Goal: Navigation & Orientation: Find specific page/section

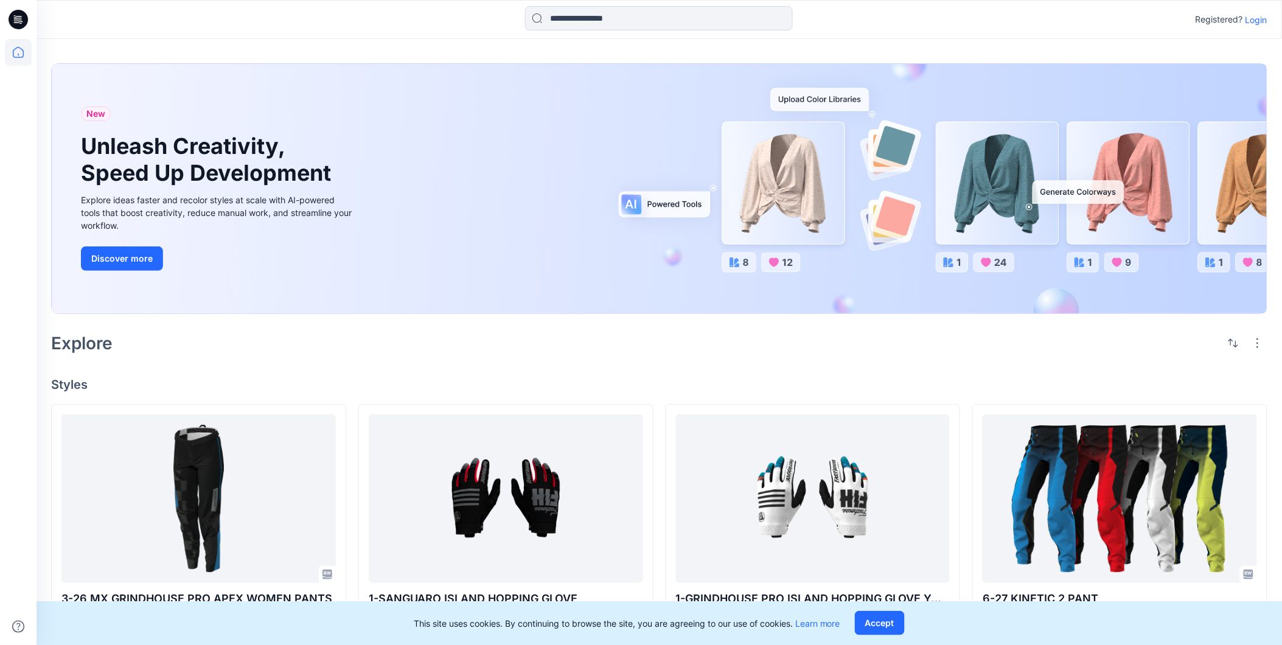
click at [488, 348] on div "Explore" at bounding box center [659, 342] width 1216 height 29
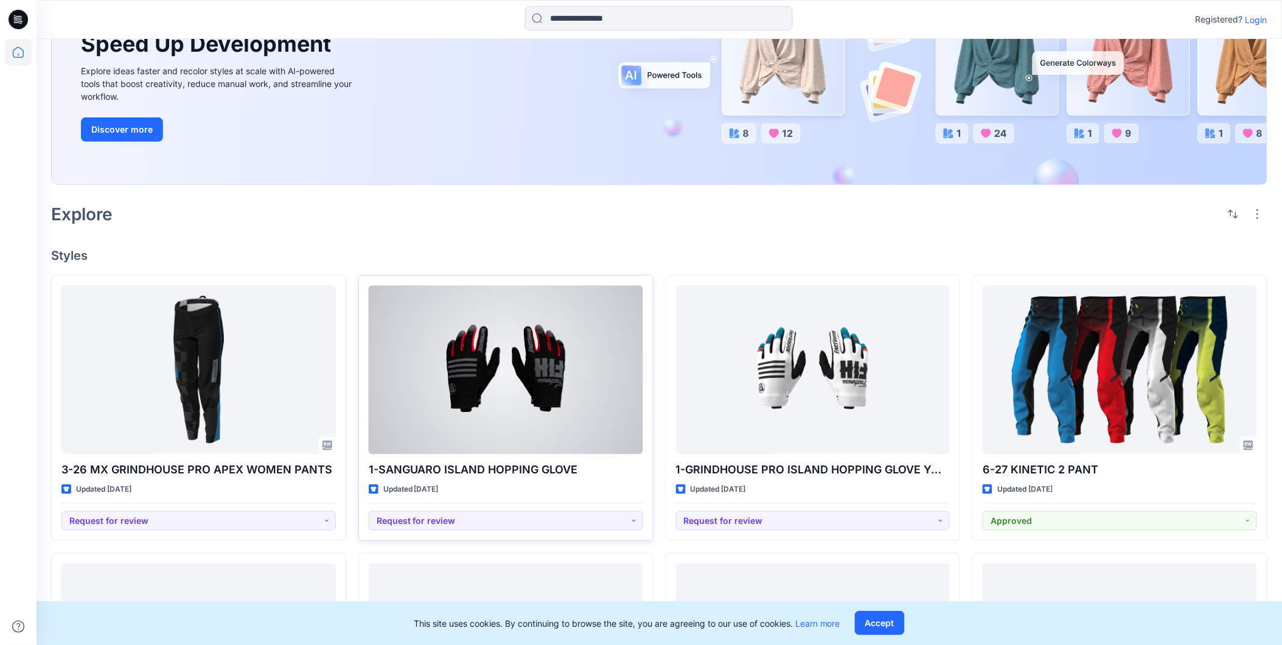
scroll to position [203, 0]
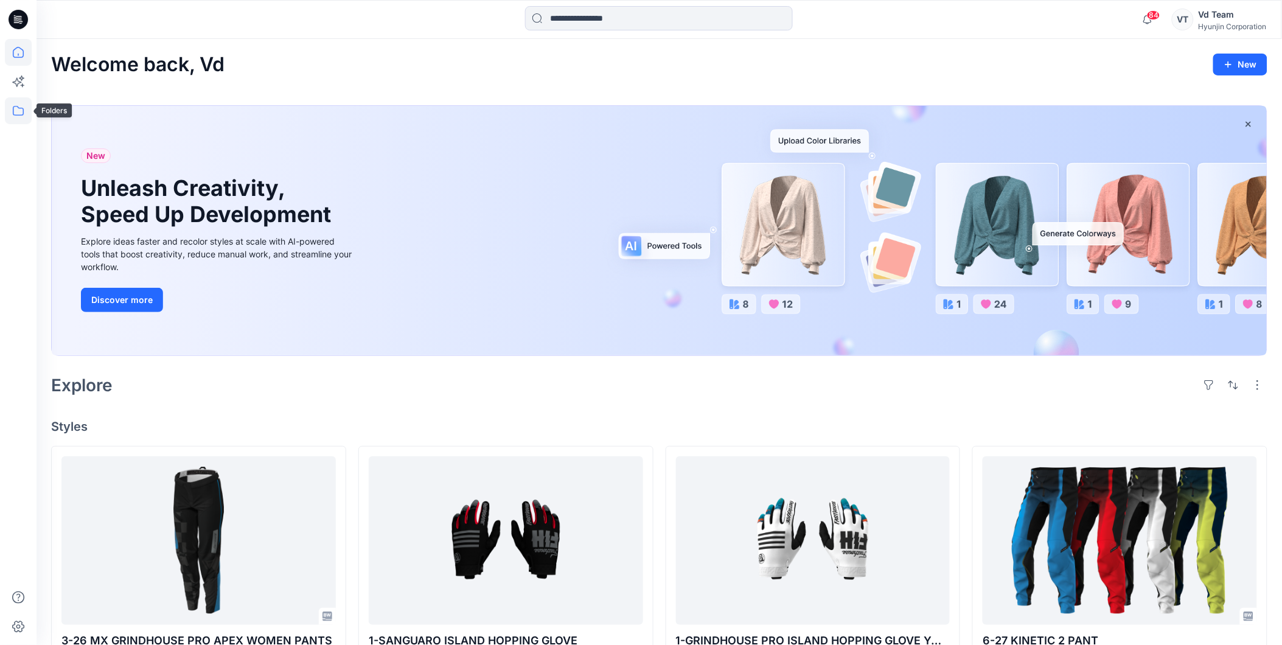
click at [14, 111] on icon at bounding box center [18, 110] width 27 height 27
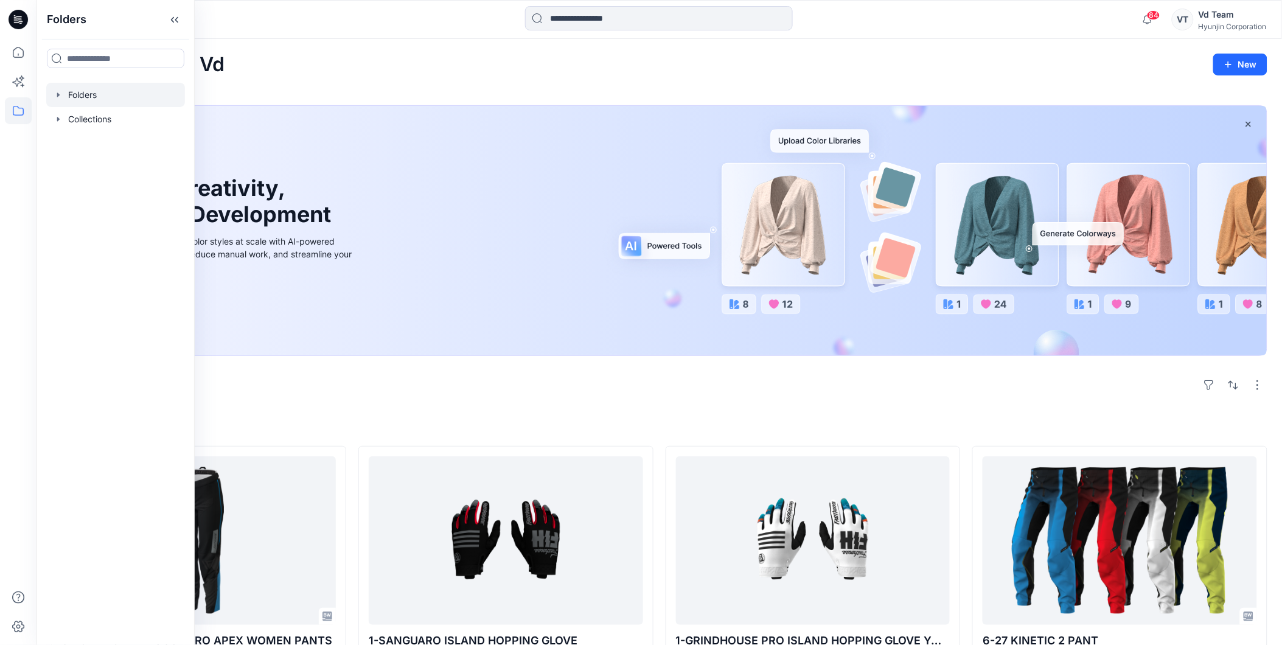
click at [88, 105] on div at bounding box center [115, 95] width 139 height 24
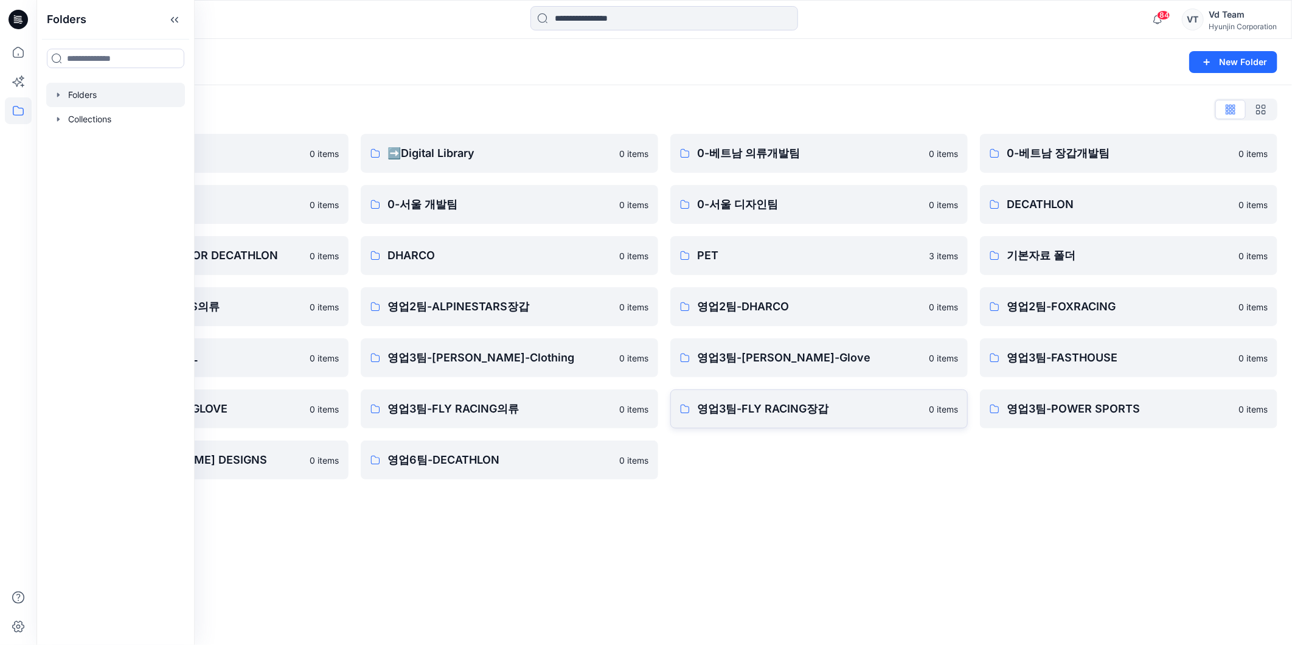
click at [771, 423] on link "영업3팀-FLY RACING장갑 0 items" at bounding box center [818, 408] width 297 height 39
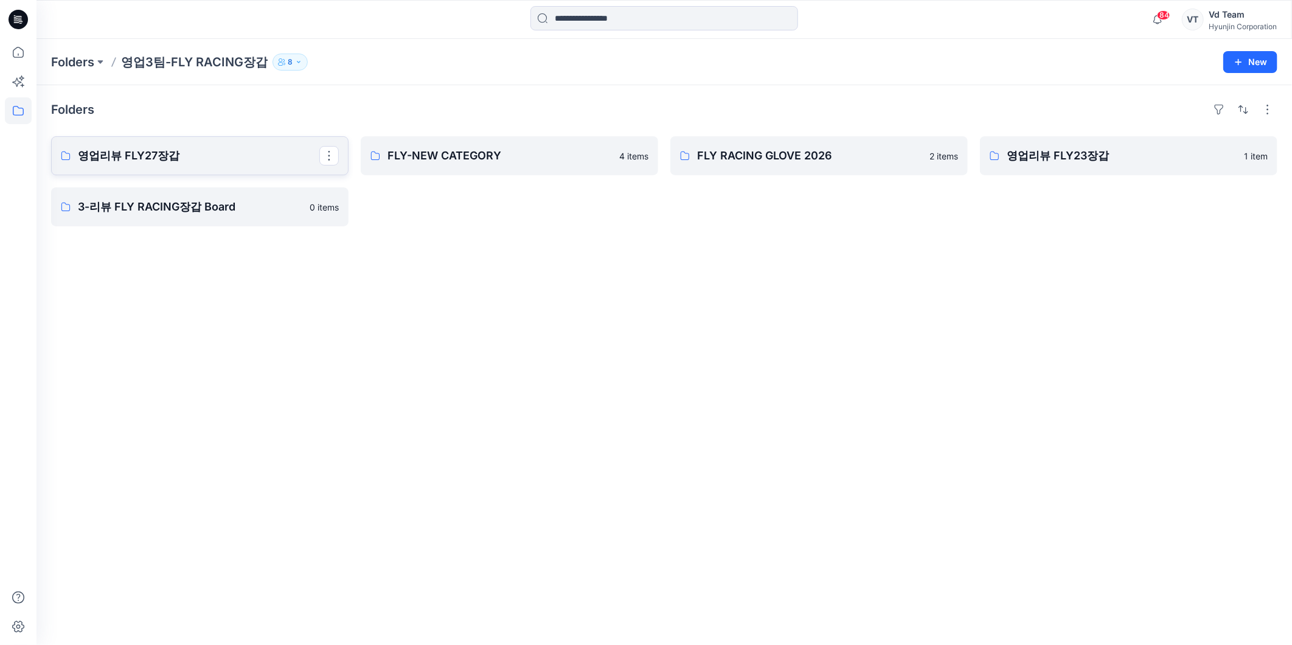
click at [183, 168] on link "영업리뷰 FLY27장갑" at bounding box center [199, 155] width 297 height 39
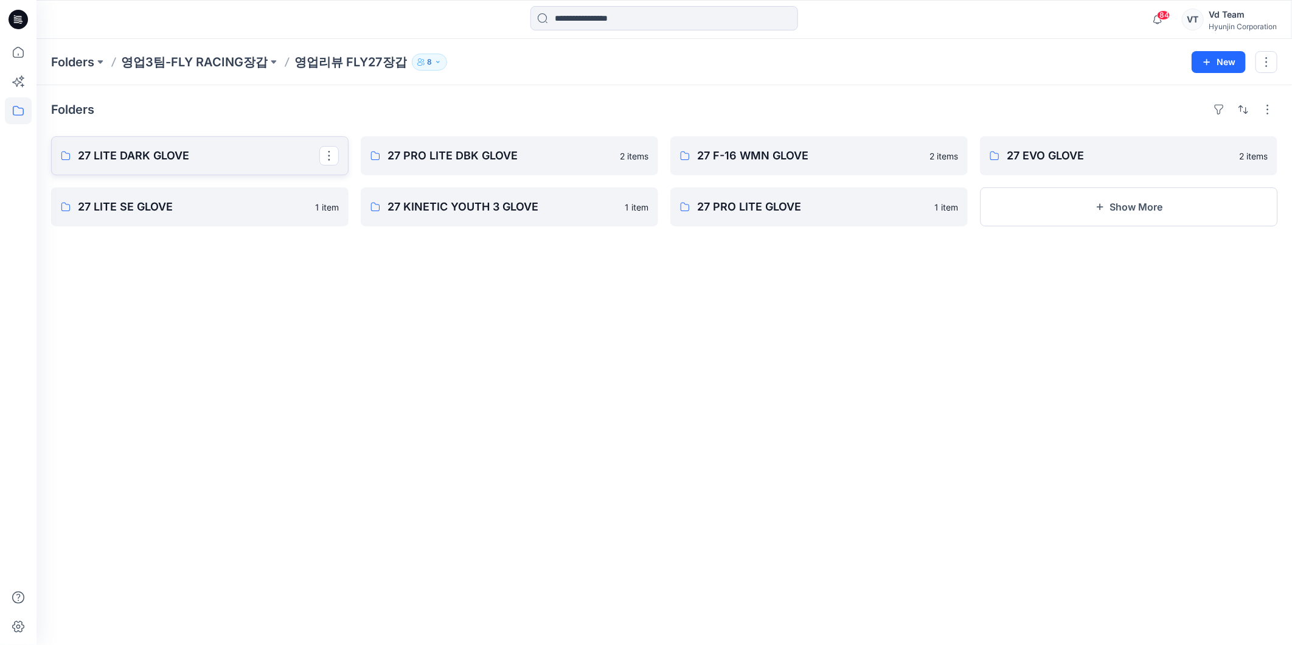
click at [193, 158] on p "27 LITE DARK GLOVE" at bounding box center [198, 155] width 241 height 17
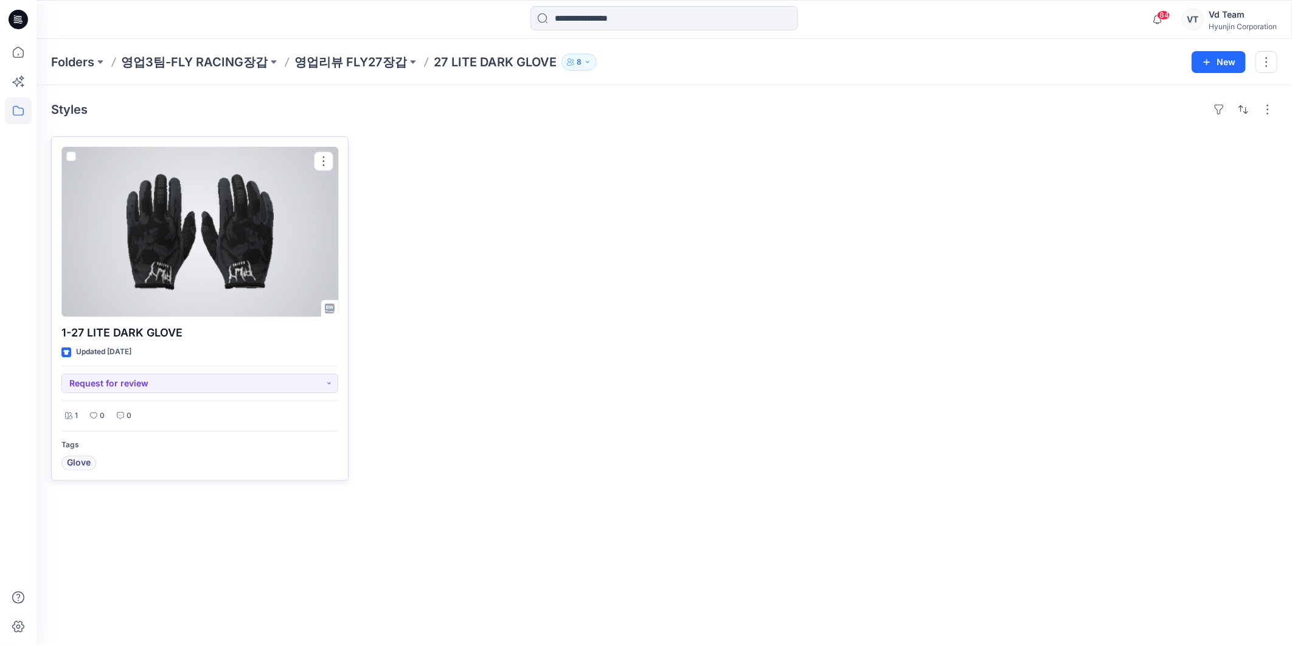
click at [217, 241] on div at bounding box center [199, 232] width 277 height 170
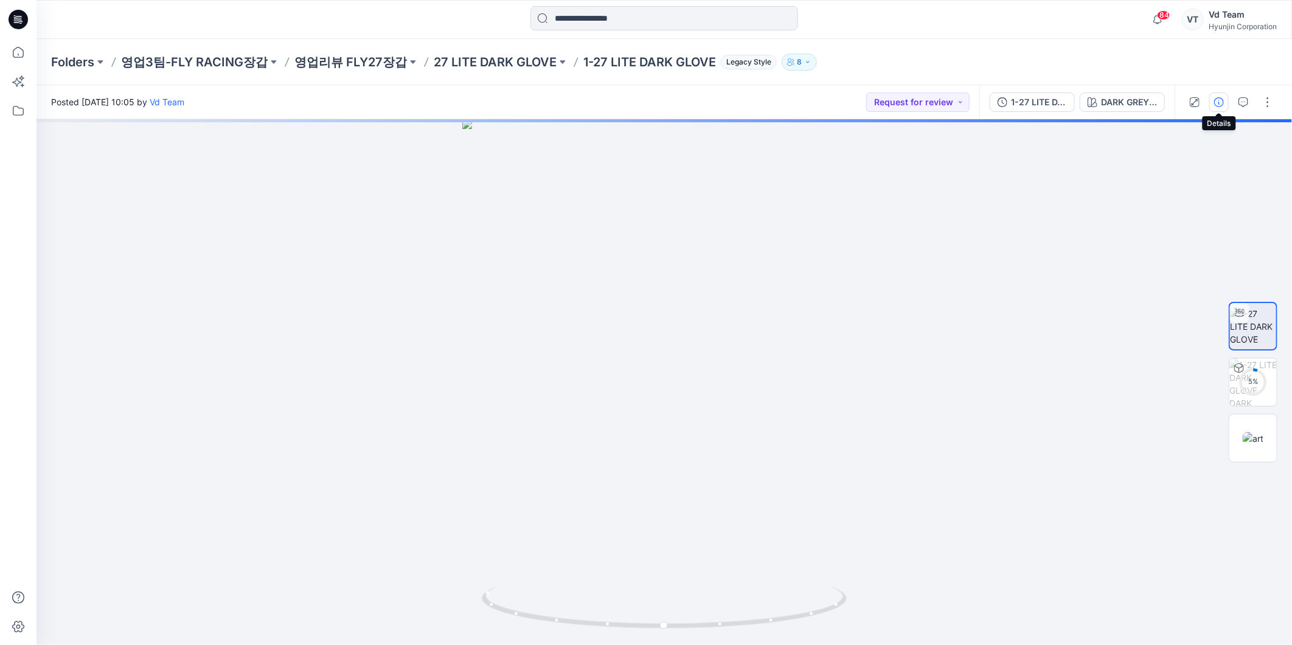
click at [1219, 101] on icon "button" at bounding box center [1219, 102] width 10 height 10
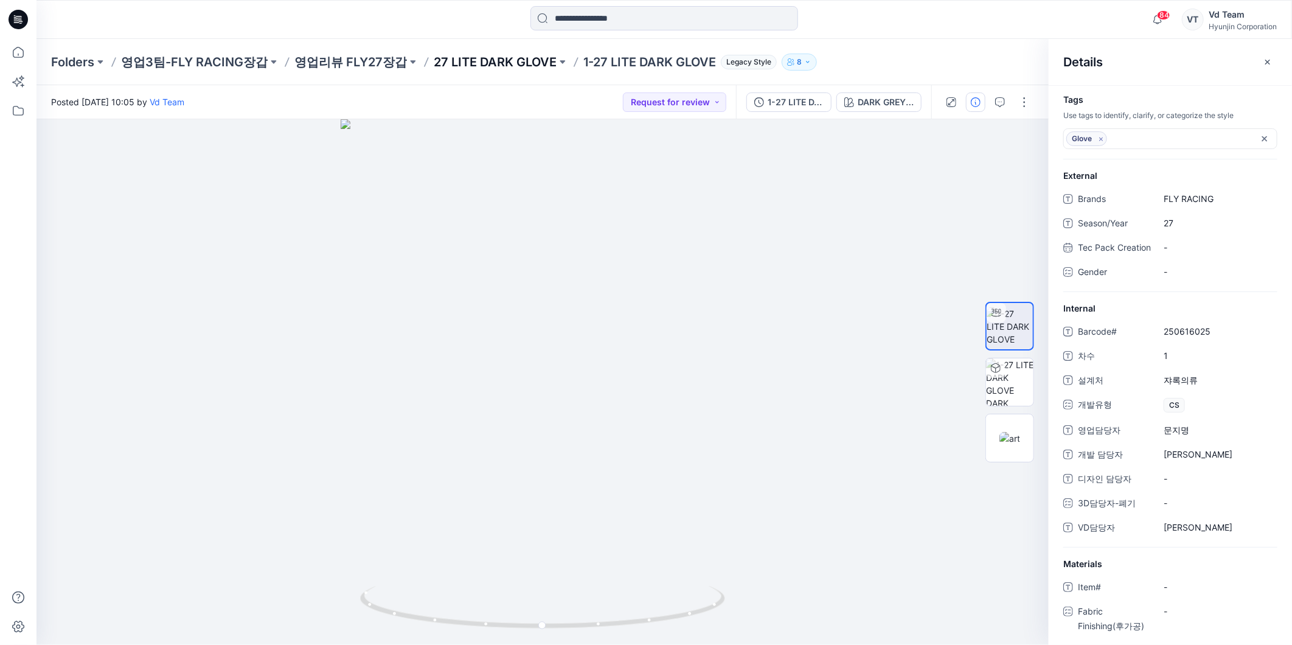
click at [505, 67] on p "27 LITE DARK GLOVE" at bounding box center [495, 62] width 123 height 17
